Goal: Task Accomplishment & Management: Complete application form

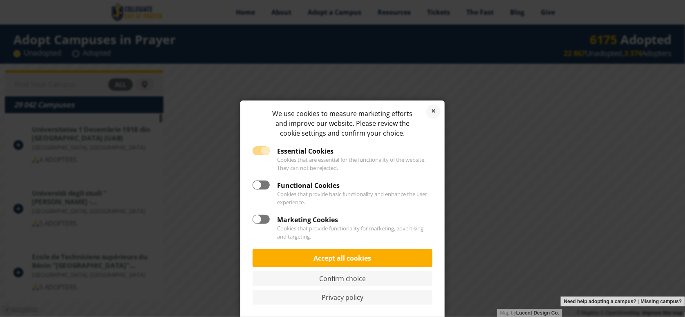
click at [266, 150] on label "Essential Cookies" at bounding box center [293, 151] width 81 height 10
click at [265, 187] on label "Functional Cookies" at bounding box center [296, 186] width 87 height 10
click at [258, 186] on input "Functional Cookies" at bounding box center [255, 183] width 5 height 5
click at [260, 153] on label "Essential Cookies" at bounding box center [293, 151] width 81 height 10
click at [256, 184] on label "Functional Cookies" at bounding box center [296, 186] width 87 height 10
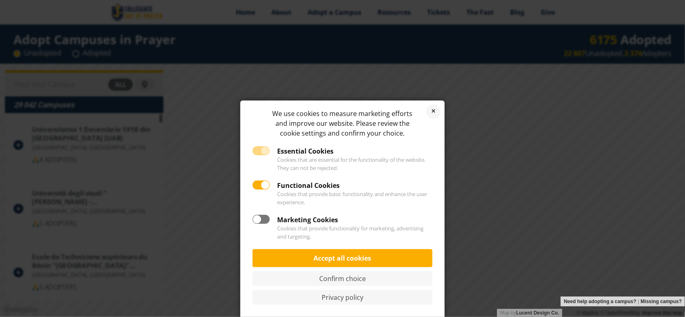
click at [256, 184] on input "Functional Cookies" at bounding box center [255, 183] width 5 height 5
checkbox input "false"
click at [373, 280] on link "Confirm choice" at bounding box center [343, 279] width 180 height 15
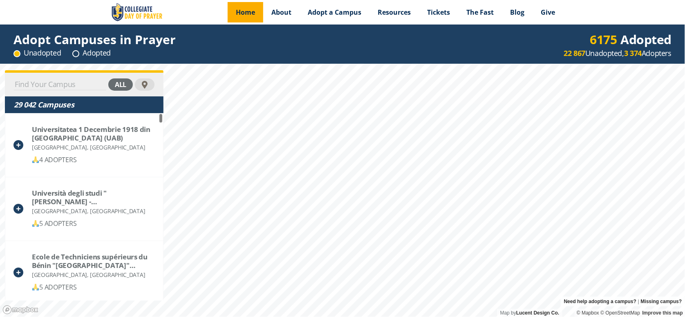
click at [249, 22] on div "Menu Home About Vision History Why United Prayer Endorsements Leadership Contac…" at bounding box center [342, 158] width 685 height 317
click at [124, 82] on div "all" at bounding box center [120, 85] width 25 height 12
click at [124, 82] on div "adopted" at bounding box center [111, 85] width 43 height 12
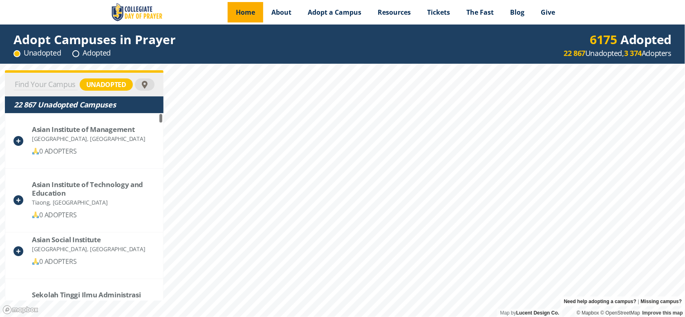
click at [255, 16] on span "Home" at bounding box center [245, 12] width 19 height 9
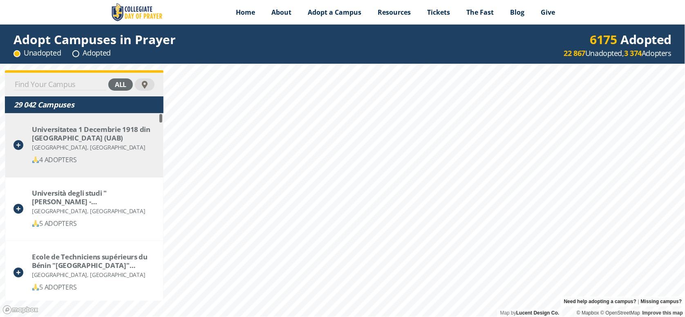
click at [74, 152] on div "Universitatea 1 Decembrie 1918 din Alba Iulia (UAB) Alba Iulia, Romania 4 ADOPT…" at bounding box center [93, 145] width 123 height 40
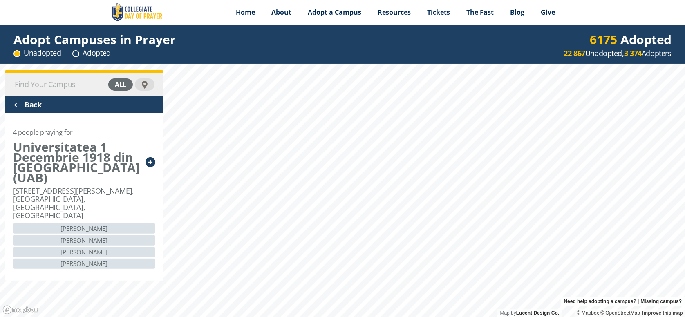
click at [18, 110] on div "Back" at bounding box center [84, 105] width 159 height 17
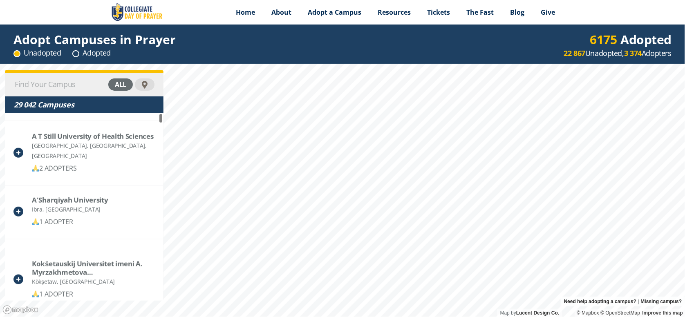
scroll to position [1652, 0]
click at [119, 81] on div "all" at bounding box center [120, 85] width 25 height 12
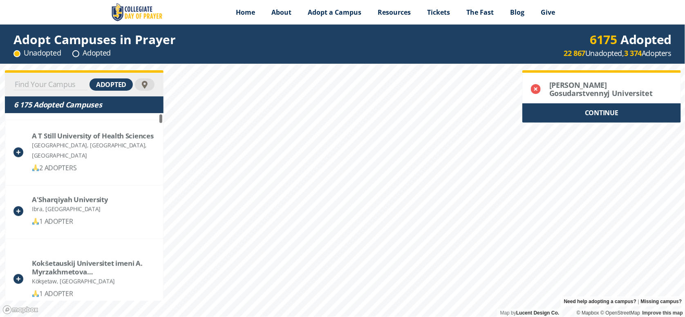
click at [611, 114] on div "CONTINUE" at bounding box center [602, 112] width 159 height 19
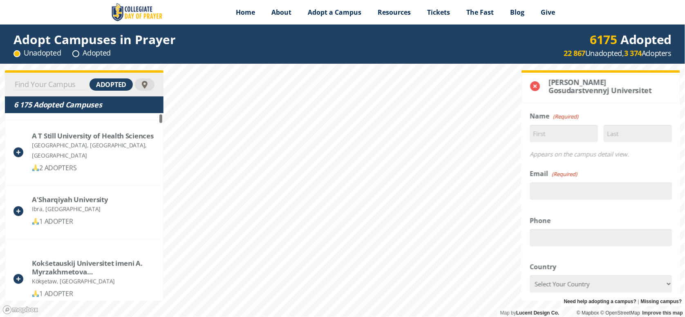
scroll to position [0, 0]
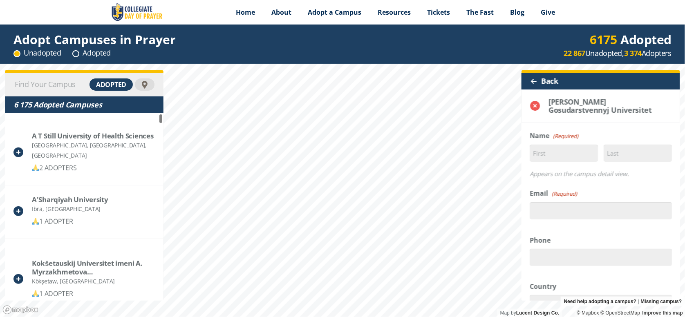
click at [533, 82] on div at bounding box center [534, 81] width 7 height 7
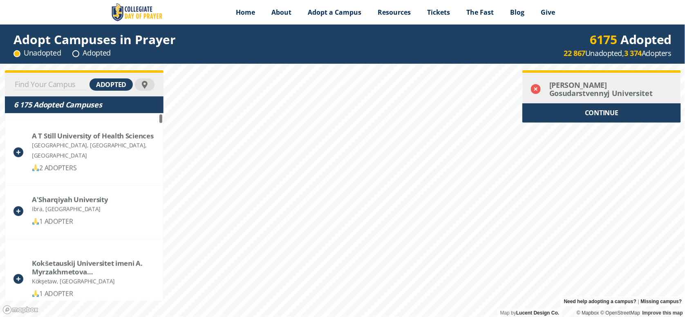
click at [534, 87] on icon at bounding box center [536, 89] width 10 height 10
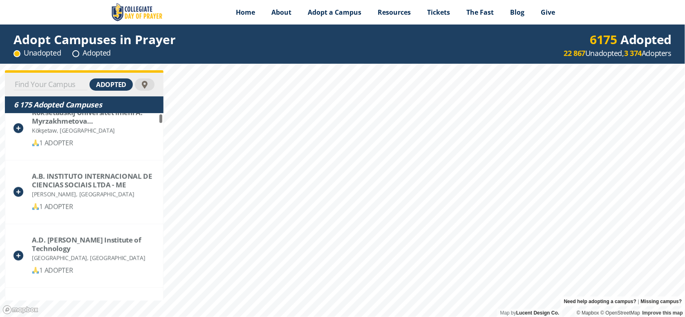
scroll to position [1803, 0]
click at [140, 88] on div at bounding box center [145, 85] width 20 height 12
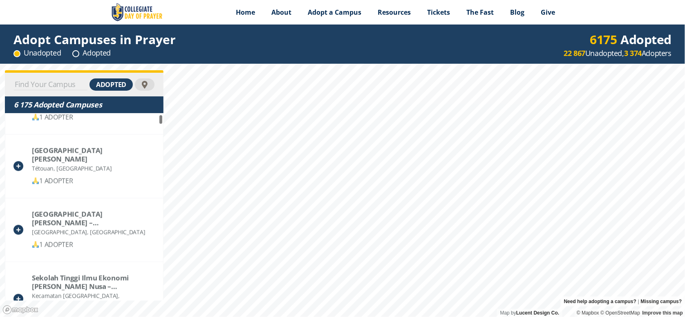
scroll to position [3360, 0]
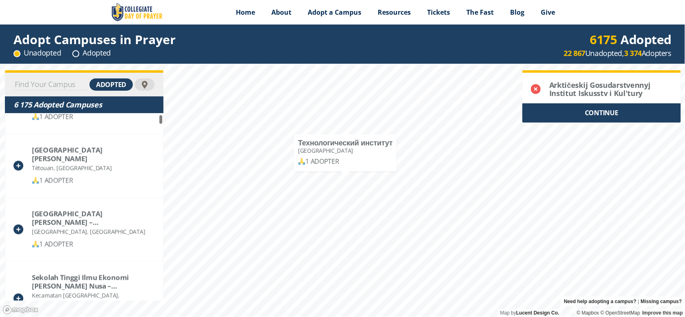
click at [555, 114] on div "CONTINUE" at bounding box center [602, 112] width 159 height 19
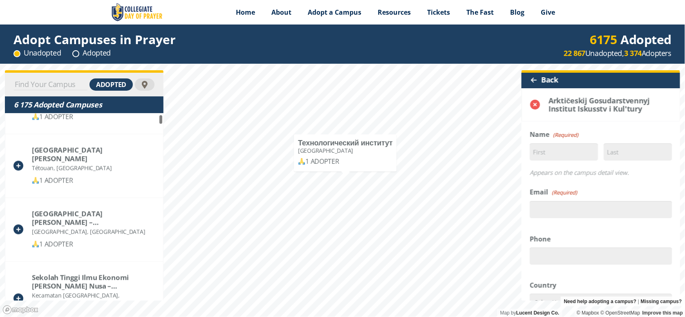
scroll to position [0, 0]
click at [534, 81] on div at bounding box center [534, 81] width 7 height 7
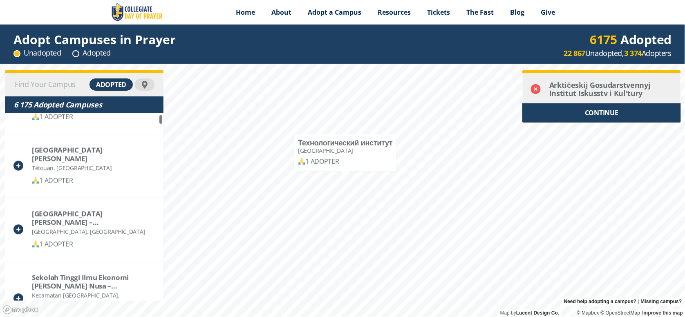
click at [538, 89] on icon at bounding box center [536, 89] width 10 height 10
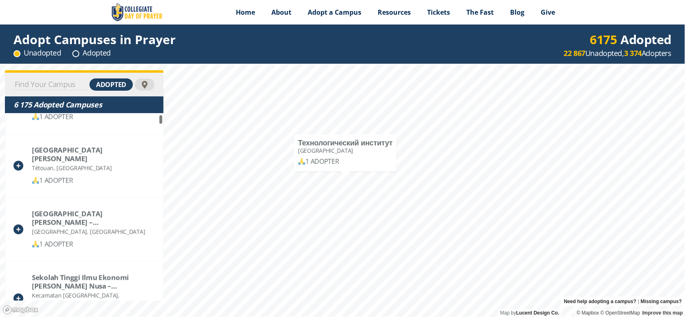
click at [50, 85] on input at bounding box center [51, 84] width 74 height 11
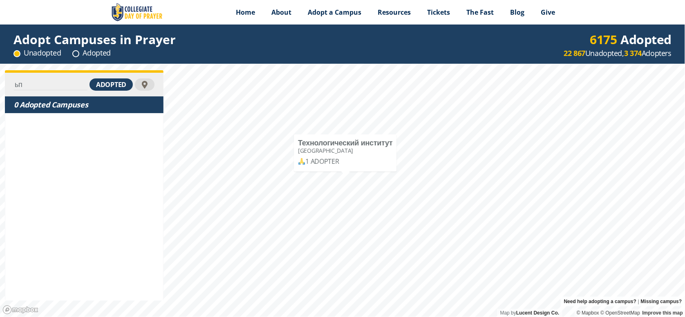
type input "ь"
type input "м"
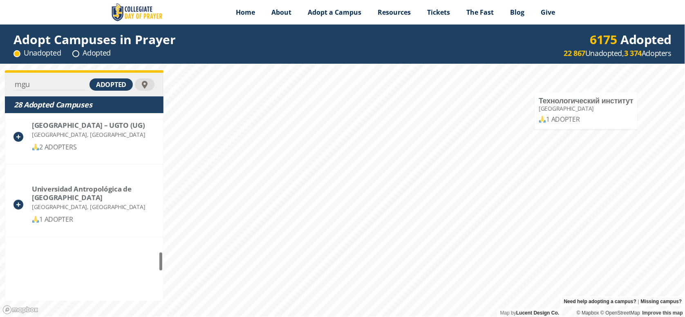
scroll to position [1598, 0]
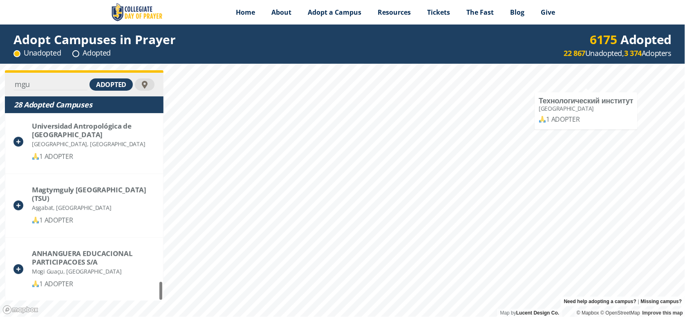
drag, startPoint x: 161, startPoint y: 117, endPoint x: 162, endPoint y: 291, distance: 173.8
click at [28, 84] on input "mgu" at bounding box center [51, 84] width 74 height 11
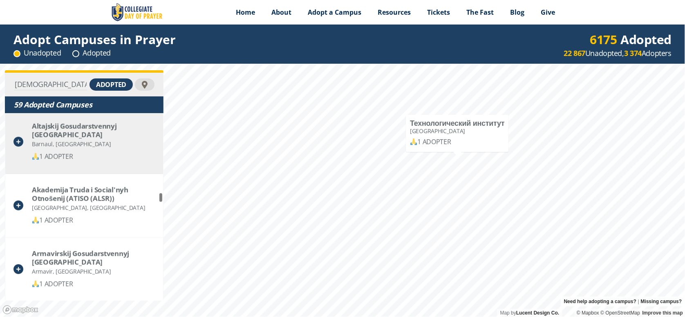
type input "russi"
click at [53, 131] on div "Altajskij Gosudarstvennyj Pedagogičeskij Universitet" at bounding box center [93, 130] width 123 height 17
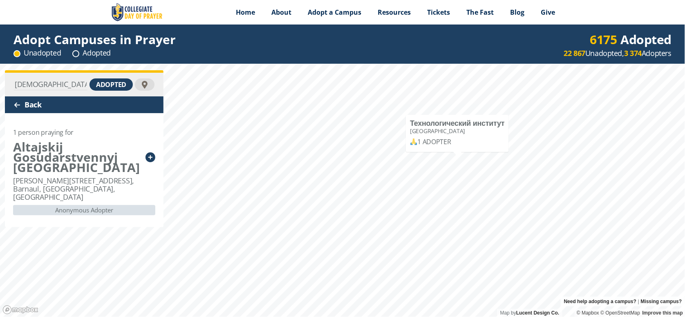
click at [14, 105] on div at bounding box center [17, 105] width 7 height 7
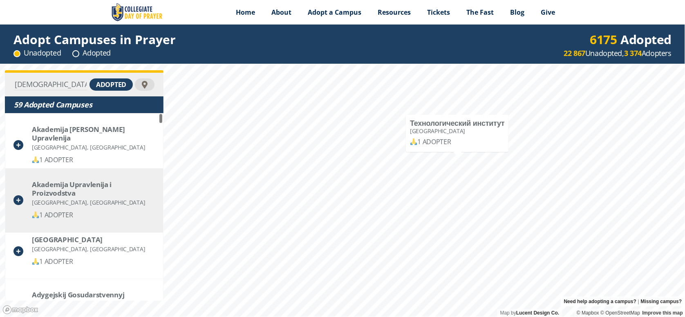
click at [61, 197] on div "Moskva, Russia" at bounding box center [93, 202] width 123 height 10
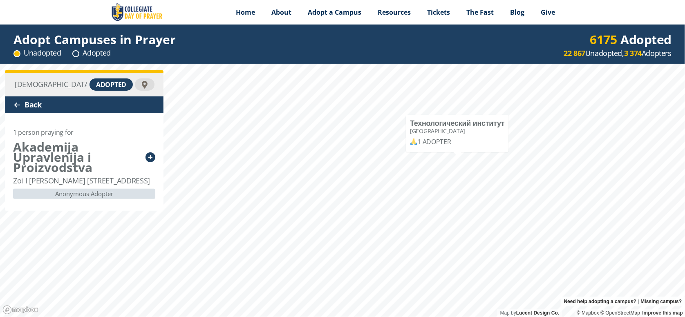
click at [14, 103] on div at bounding box center [17, 105] width 7 height 7
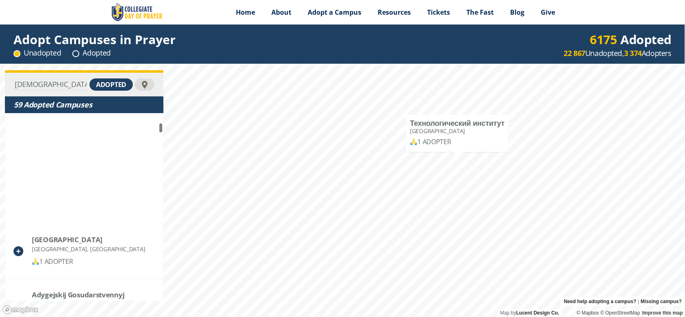
scroll to position [168, 0]
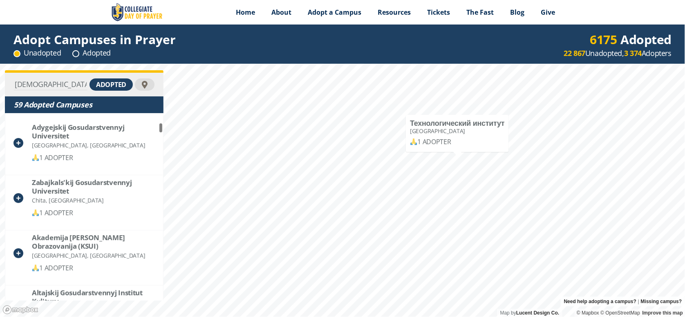
click at [68, 204] on div "Chita, Russia" at bounding box center [93, 200] width 123 height 10
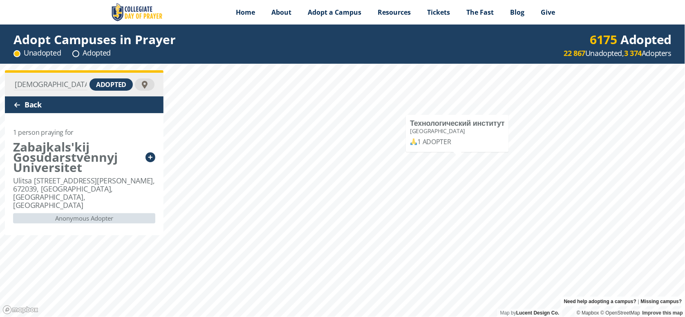
click at [13, 104] on div "Back" at bounding box center [84, 105] width 159 height 17
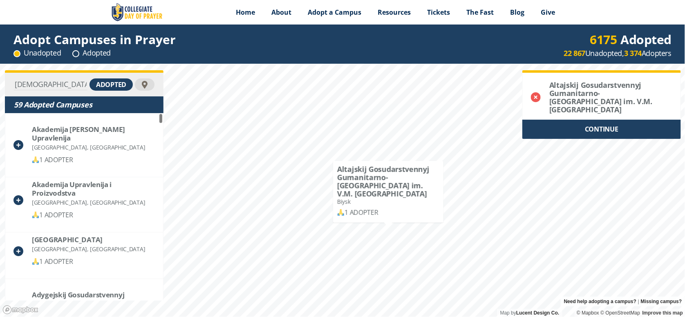
click at [597, 120] on div "CONTINUE" at bounding box center [602, 129] width 159 height 19
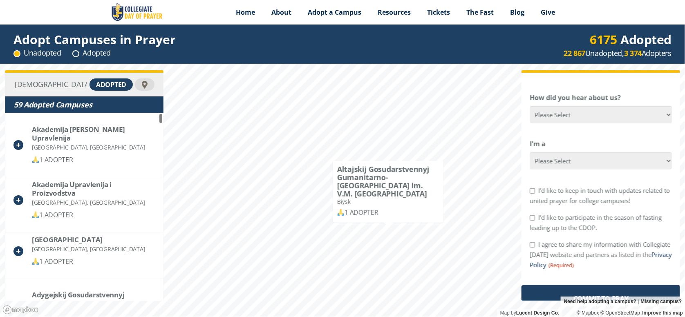
scroll to position [323, 0]
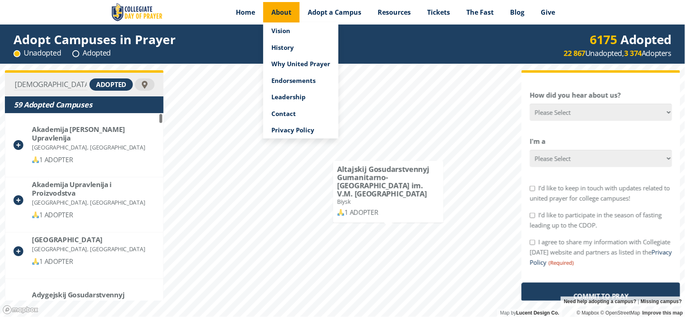
click at [286, 13] on span "About" at bounding box center [282, 12] width 20 height 9
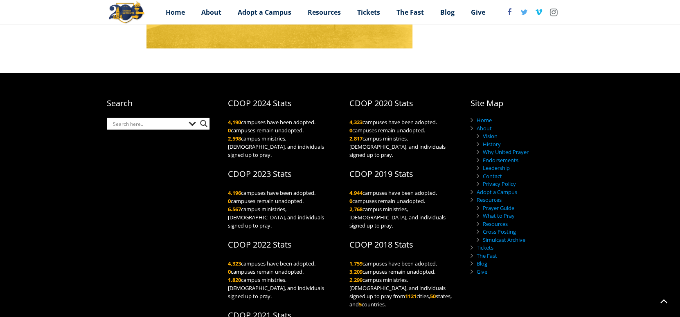
scroll to position [939, 0]
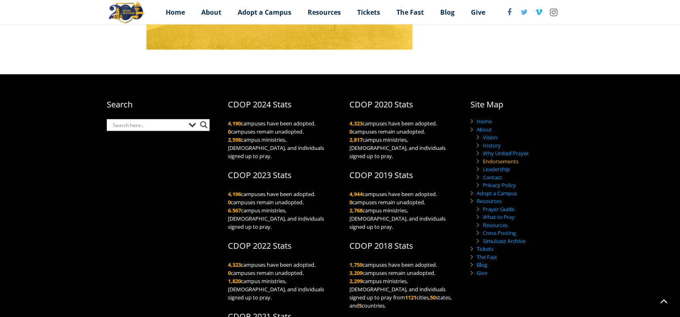
click at [487, 157] on link "Endorsements" at bounding box center [501, 160] width 36 height 7
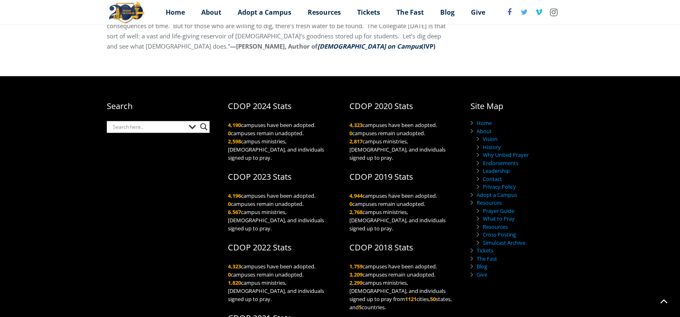
scroll to position [504, 0]
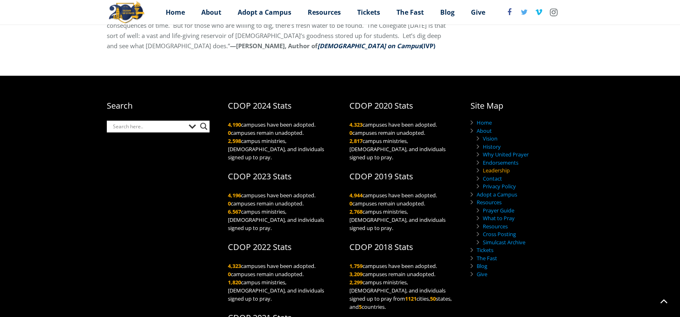
click at [494, 167] on link "Leadership" at bounding box center [496, 170] width 27 height 7
